Goal: Task Accomplishment & Management: Complete application form

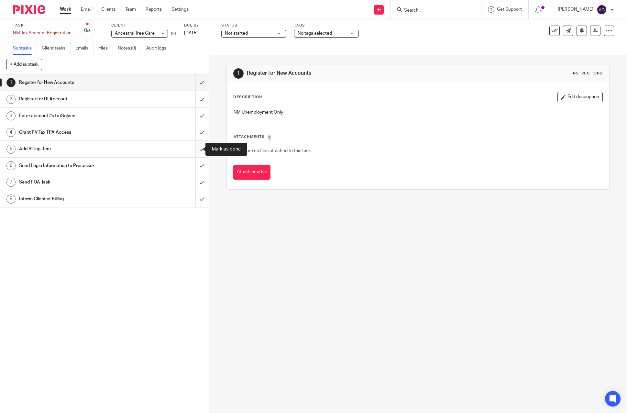
click at [195, 148] on input "submit" at bounding box center [104, 149] width 209 height 16
click at [197, 82] on input "submit" at bounding box center [104, 82] width 209 height 16
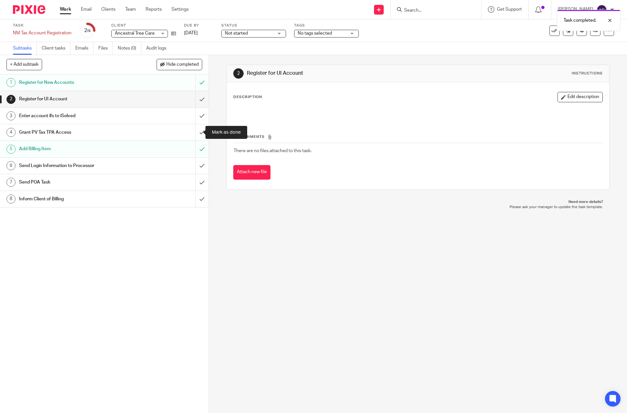
drag, startPoint x: 192, startPoint y: 131, endPoint x: 149, endPoint y: 152, distance: 47.0
click at [192, 131] on input "submit" at bounding box center [104, 132] width 209 height 16
drag, startPoint x: 61, startPoint y: 9, endPoint x: 79, endPoint y: 28, distance: 25.9
click at [61, 9] on link "Work" at bounding box center [65, 9] width 11 height 6
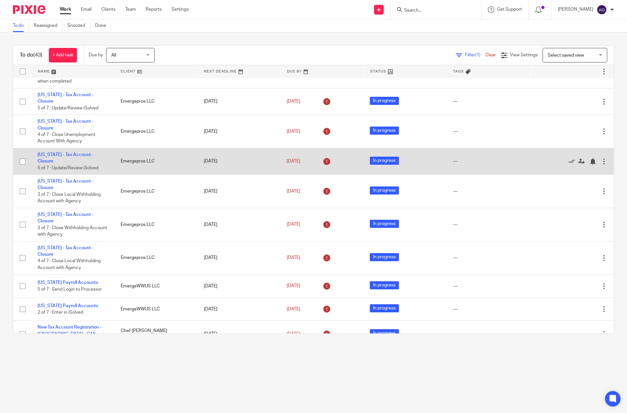
scroll to position [950, 0]
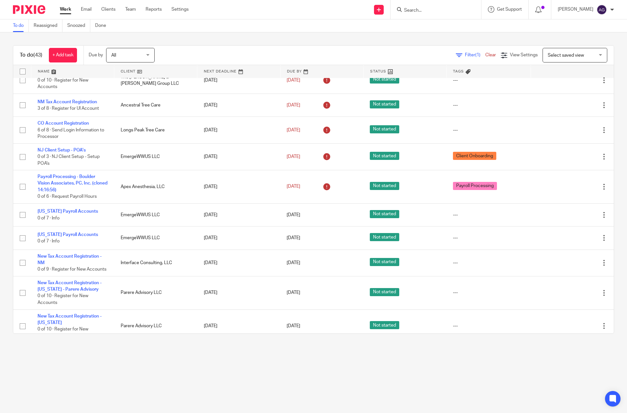
click at [421, 9] on input "Search" at bounding box center [433, 11] width 58 height 6
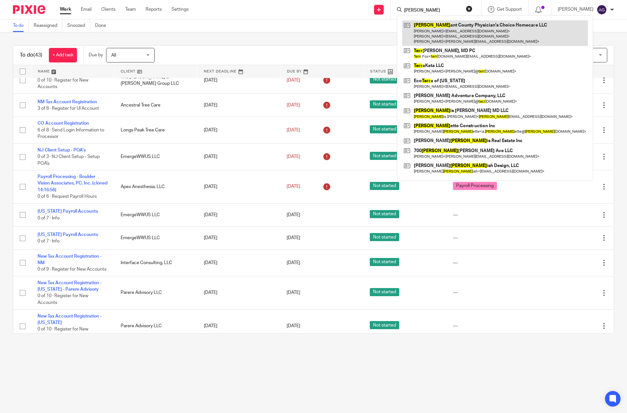
type input "tarr"
click at [445, 29] on link at bounding box center [495, 33] width 186 height 26
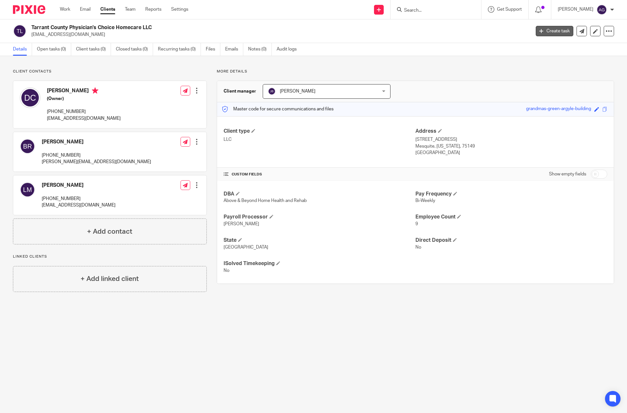
click at [549, 29] on link "Create task" at bounding box center [555, 31] width 38 height 10
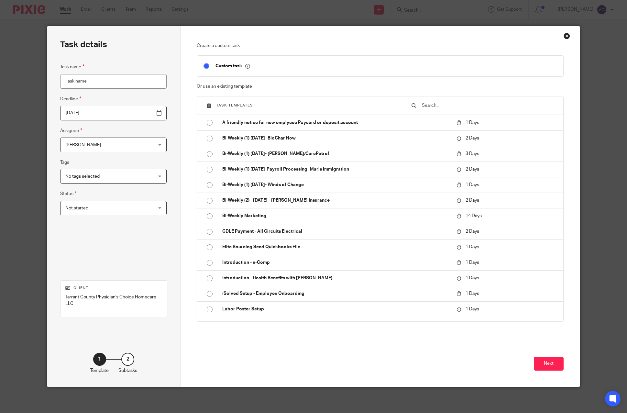
click at [436, 104] on input "text" at bounding box center [489, 105] width 136 height 7
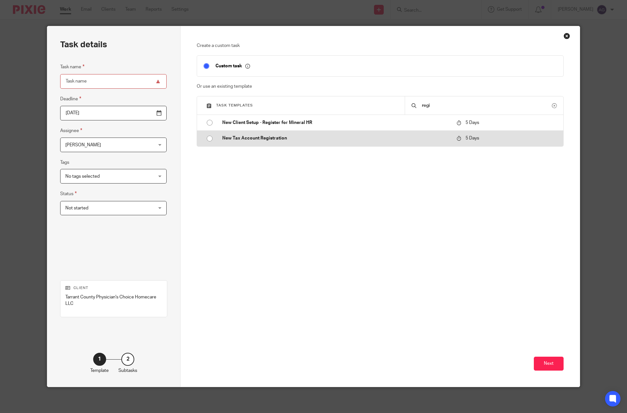
type input "regi"
click at [251, 139] on p "New Tax Account Registration" at bounding box center [336, 138] width 228 height 6
type input "2025-08-26"
type input "New Tax Account Registration"
checkbox input "false"
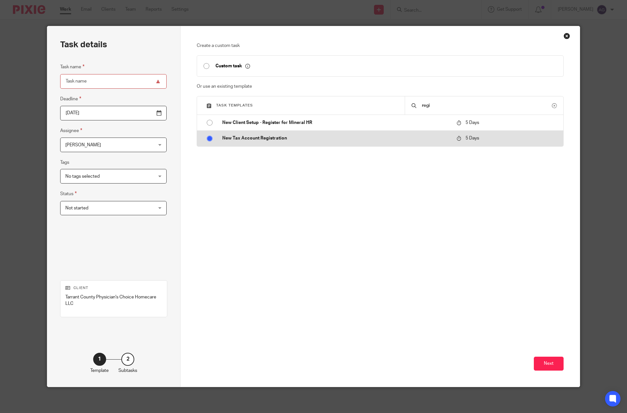
radio input "true"
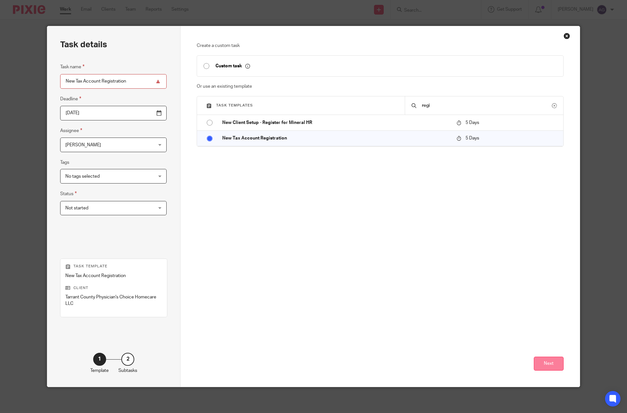
click at [547, 361] on button "Next" at bounding box center [549, 364] width 30 height 14
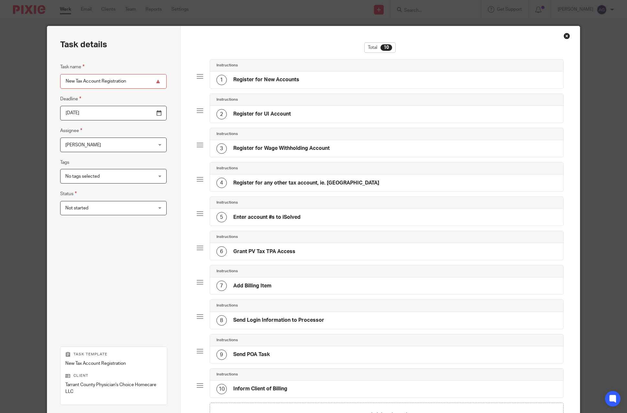
click at [63, 80] on input "New Tax Account Registration" at bounding box center [113, 81] width 106 height 15
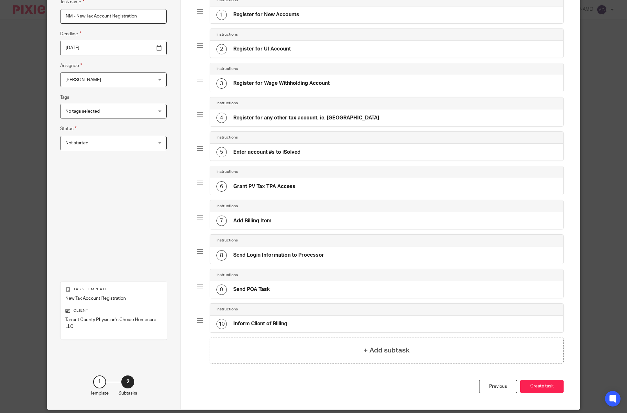
scroll to position [55, 0]
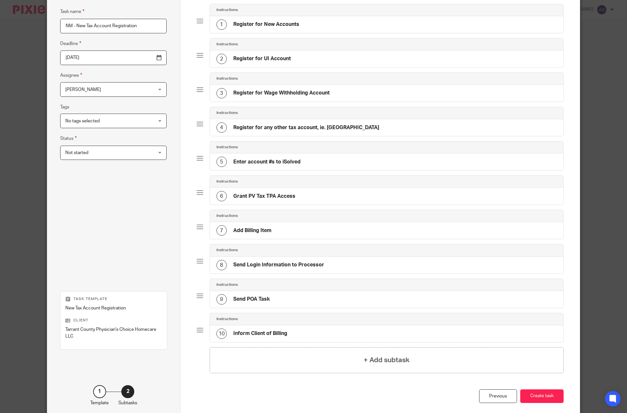
drag, startPoint x: 70, startPoint y: 24, endPoint x: 52, endPoint y: 32, distance: 20.0
click at [52, 27] on div "Task details Task name NM - New Tax Account Registration Deadline 2025-08-26 As…" at bounding box center [113, 195] width 133 height 448
type input "TX - New Tax Account Registration"
click at [536, 394] on button "Create task" at bounding box center [541, 396] width 43 height 14
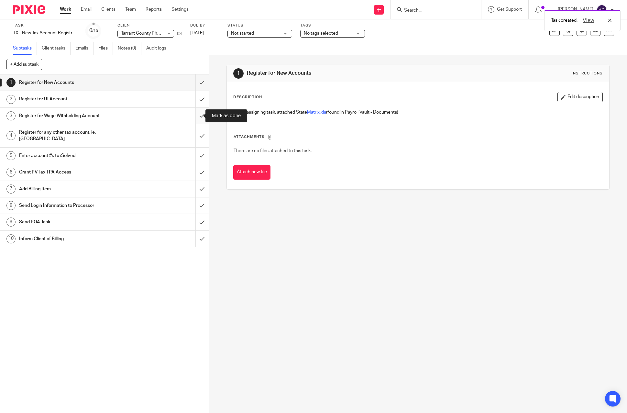
click at [194, 116] on input "submit" at bounding box center [104, 116] width 209 height 16
click at [197, 131] on input "submit" at bounding box center [104, 135] width 209 height 23
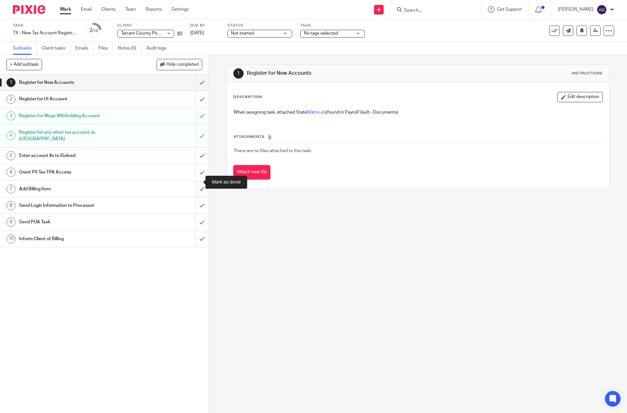
click at [194, 181] on input "submit" at bounding box center [104, 189] width 209 height 16
click at [195, 233] on input "submit" at bounding box center [104, 239] width 209 height 16
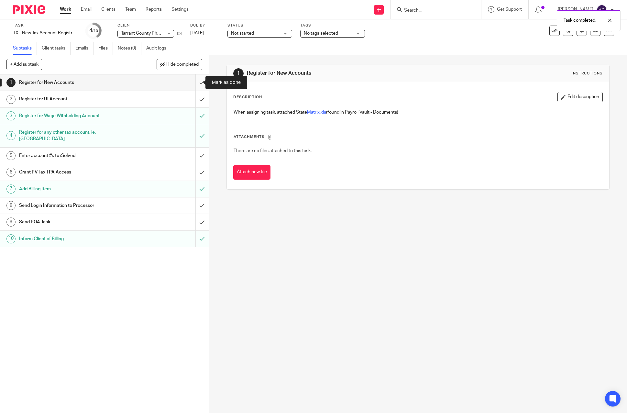
click at [194, 83] on input "submit" at bounding box center [104, 82] width 209 height 16
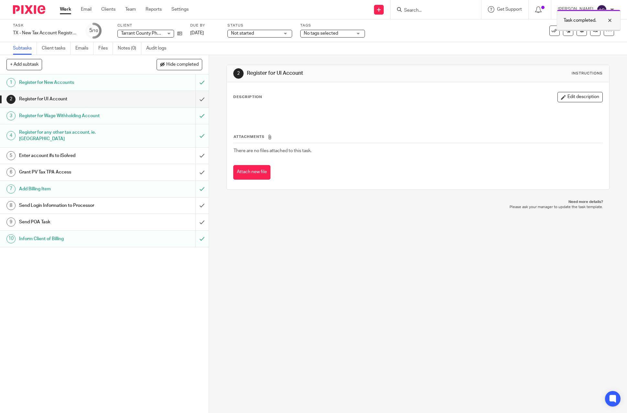
click at [608, 19] on div at bounding box center [604, 21] width 17 height 8
click at [590, 28] on link at bounding box center [595, 31] width 10 height 10
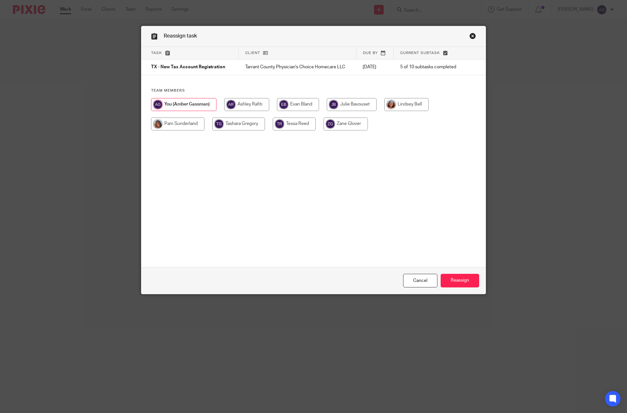
click at [361, 104] on input "radio" at bounding box center [352, 104] width 50 height 13
radio input "true"
click at [472, 281] on input "Reassign" at bounding box center [460, 281] width 39 height 14
